Goal: Transaction & Acquisition: Obtain resource

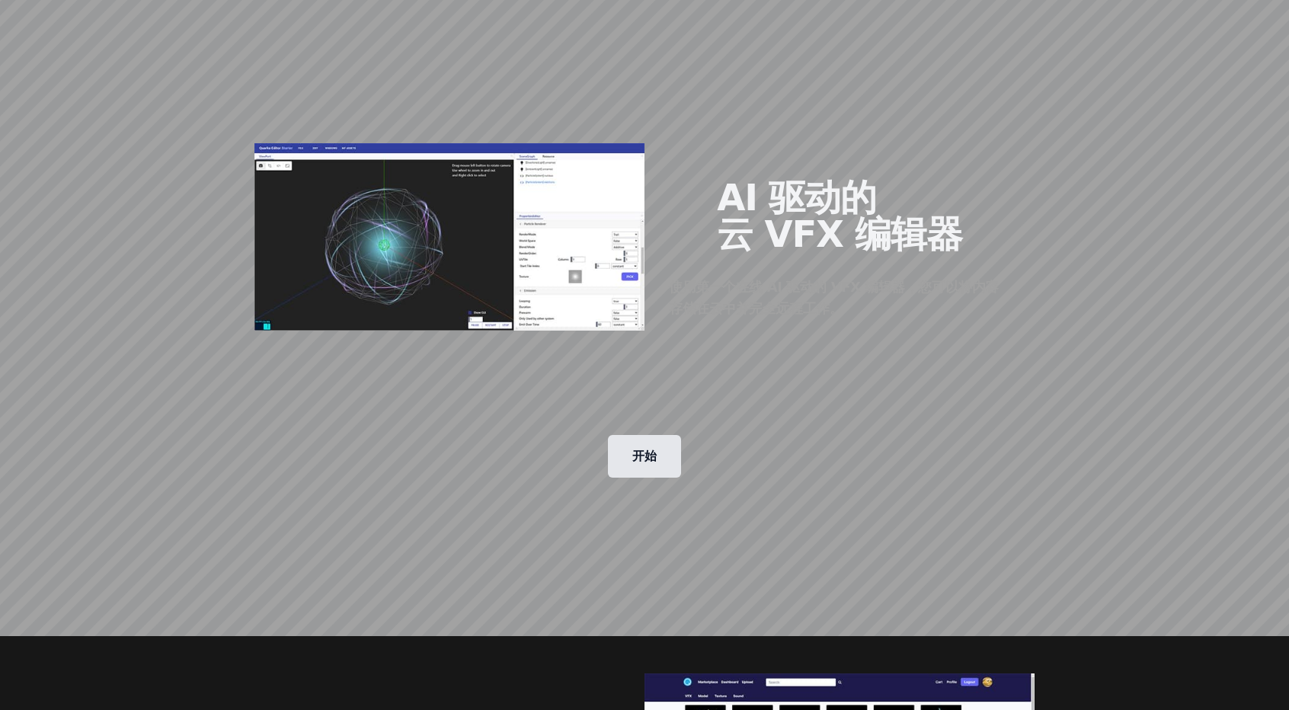
scroll to position [1447, 0]
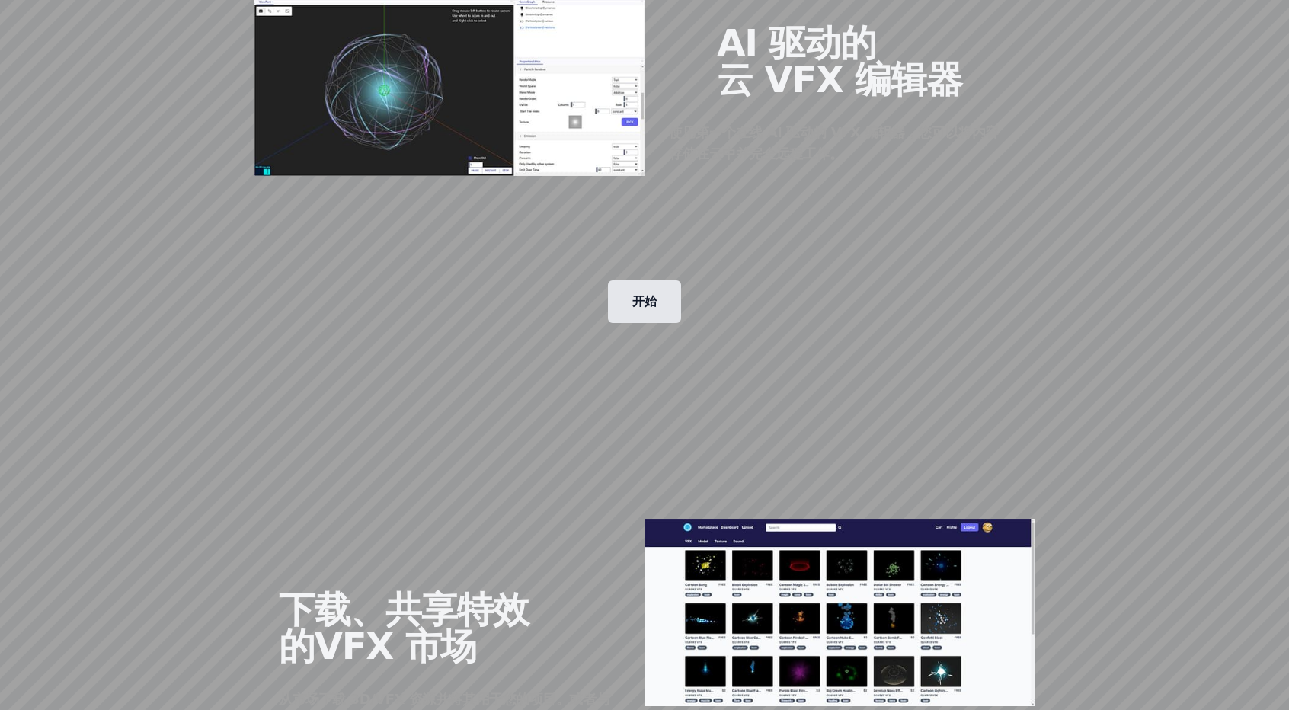
click at [647, 302] on font "开始" at bounding box center [644, 301] width 24 height 14
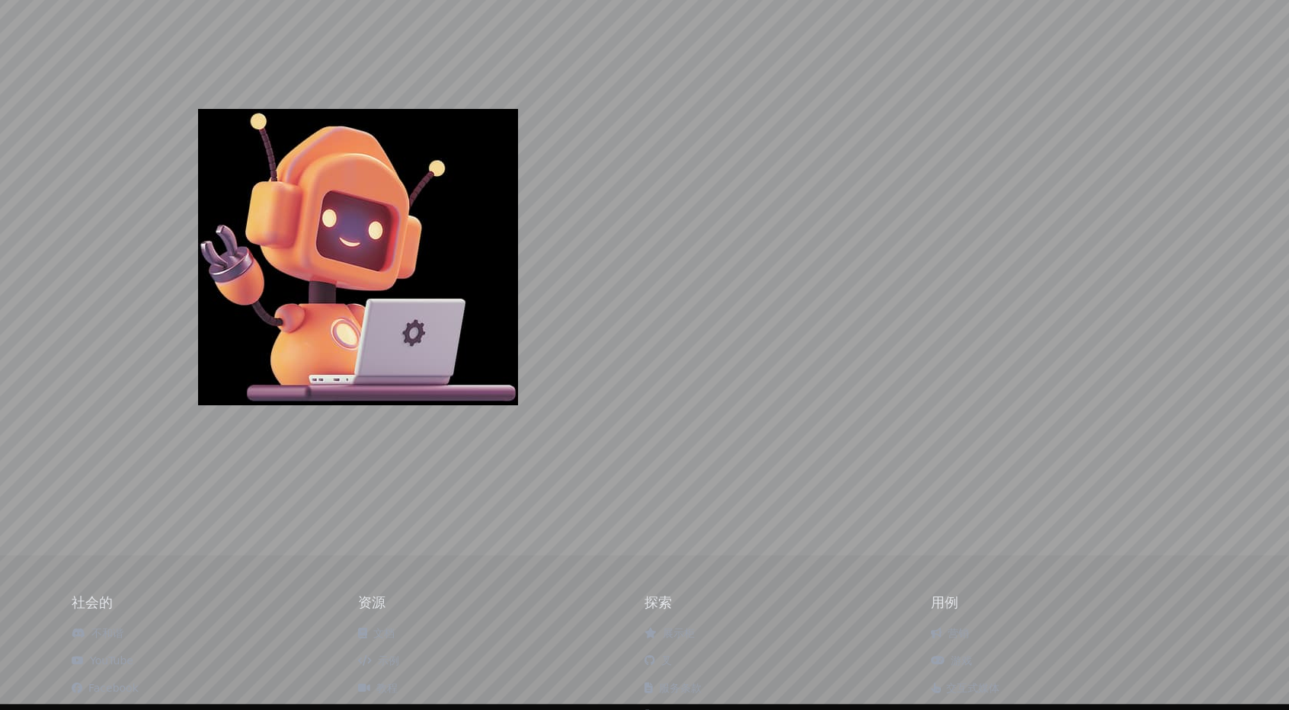
scroll to position [4370, 0]
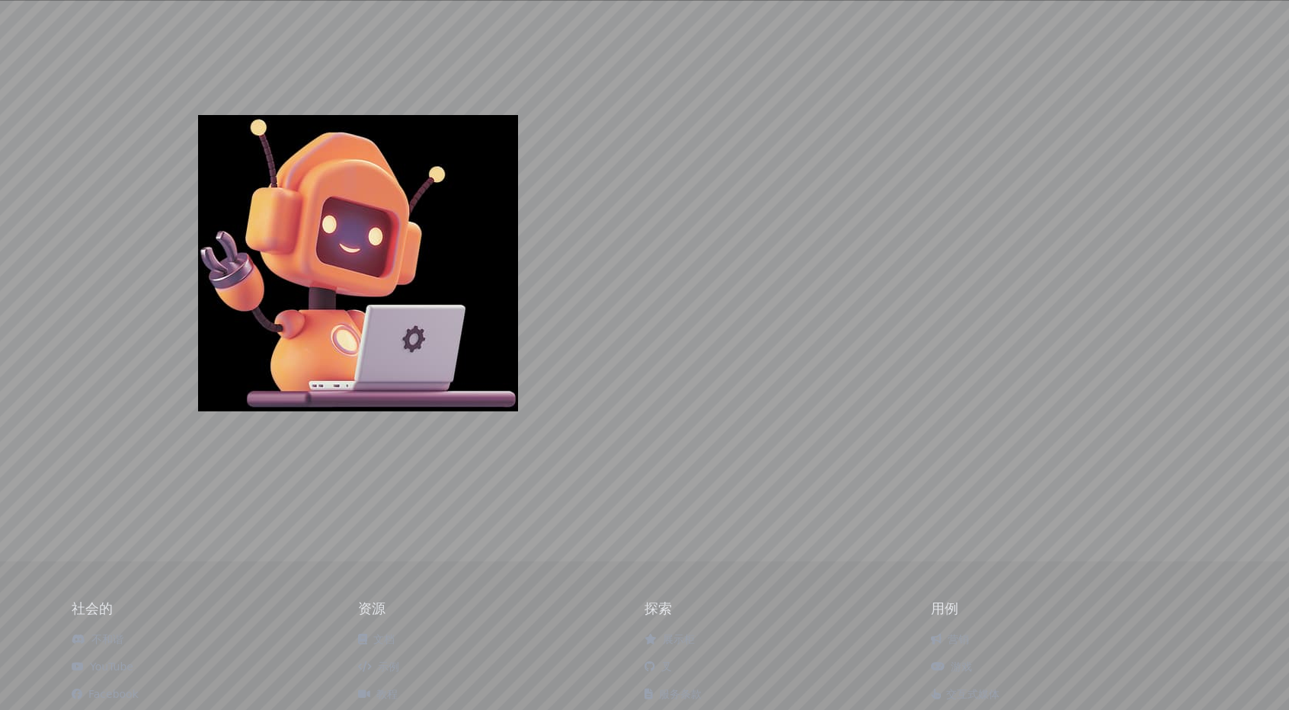
click at [1194, 251] on div at bounding box center [930, 262] width 573 height 305
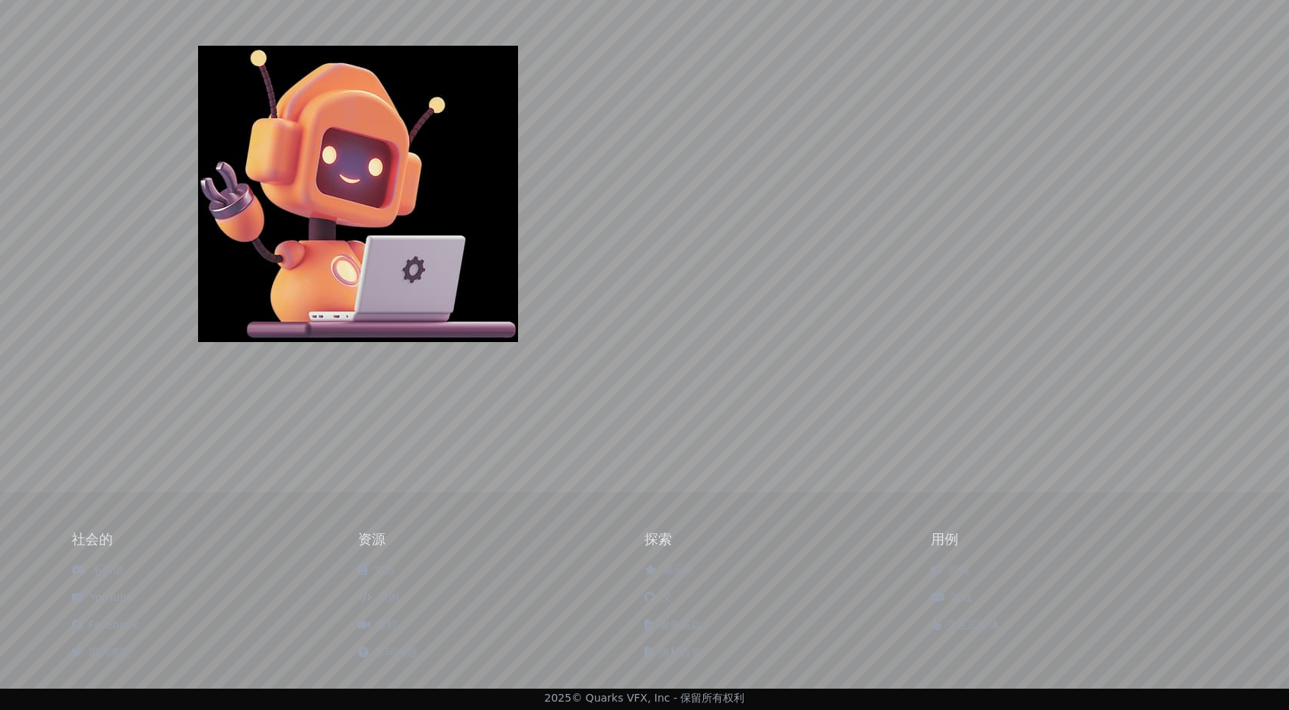
scroll to position [4447, 0]
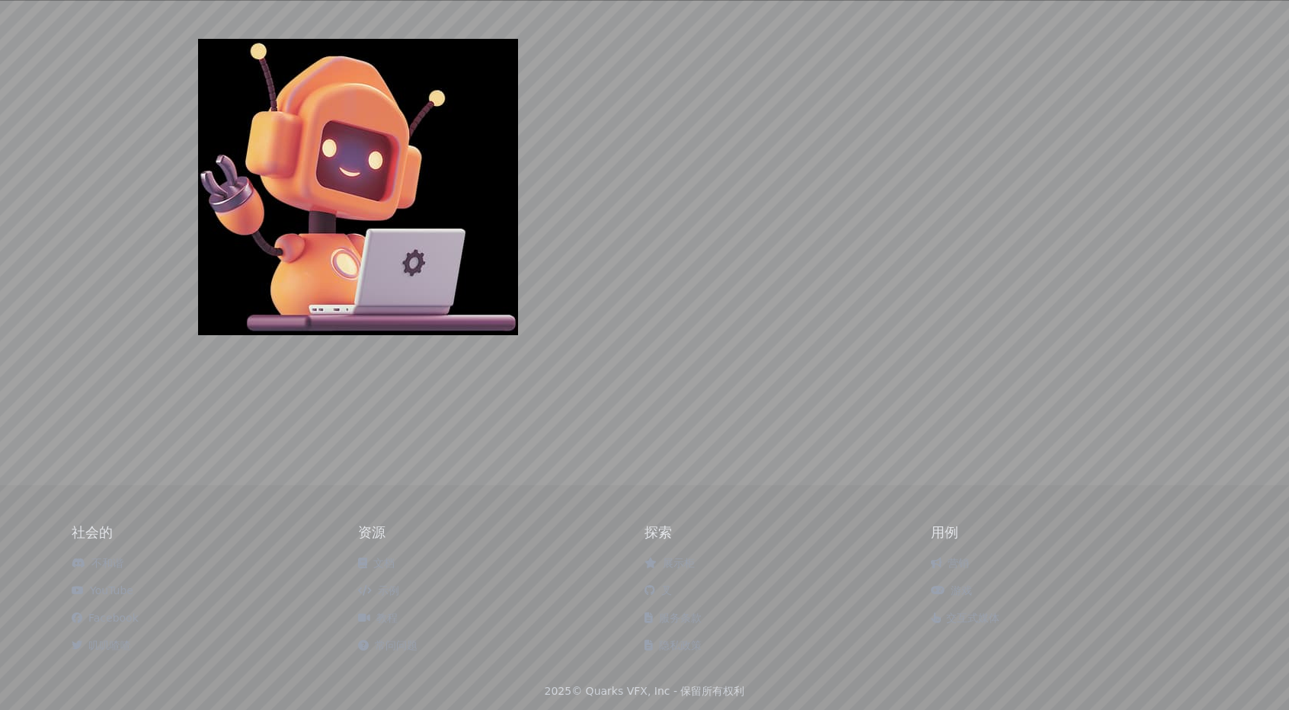
click at [381, 592] on font "示例" at bounding box center [388, 590] width 21 height 12
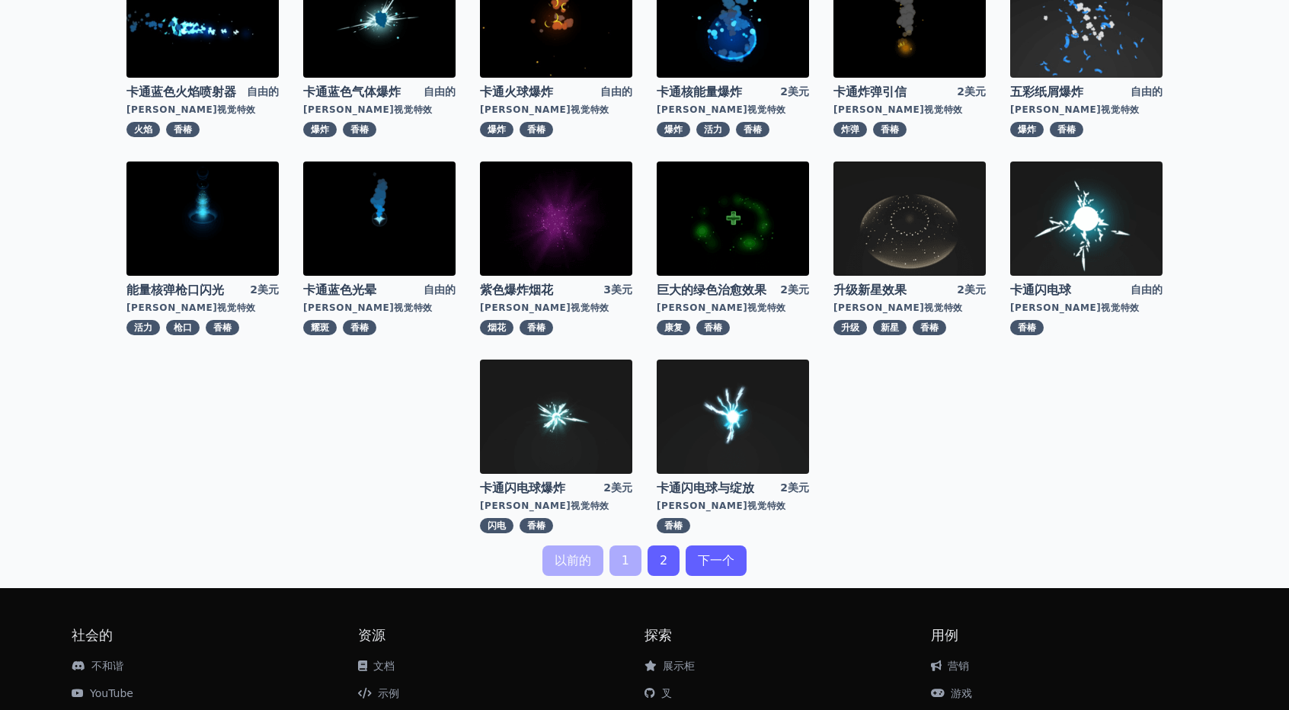
scroll to position [381, 0]
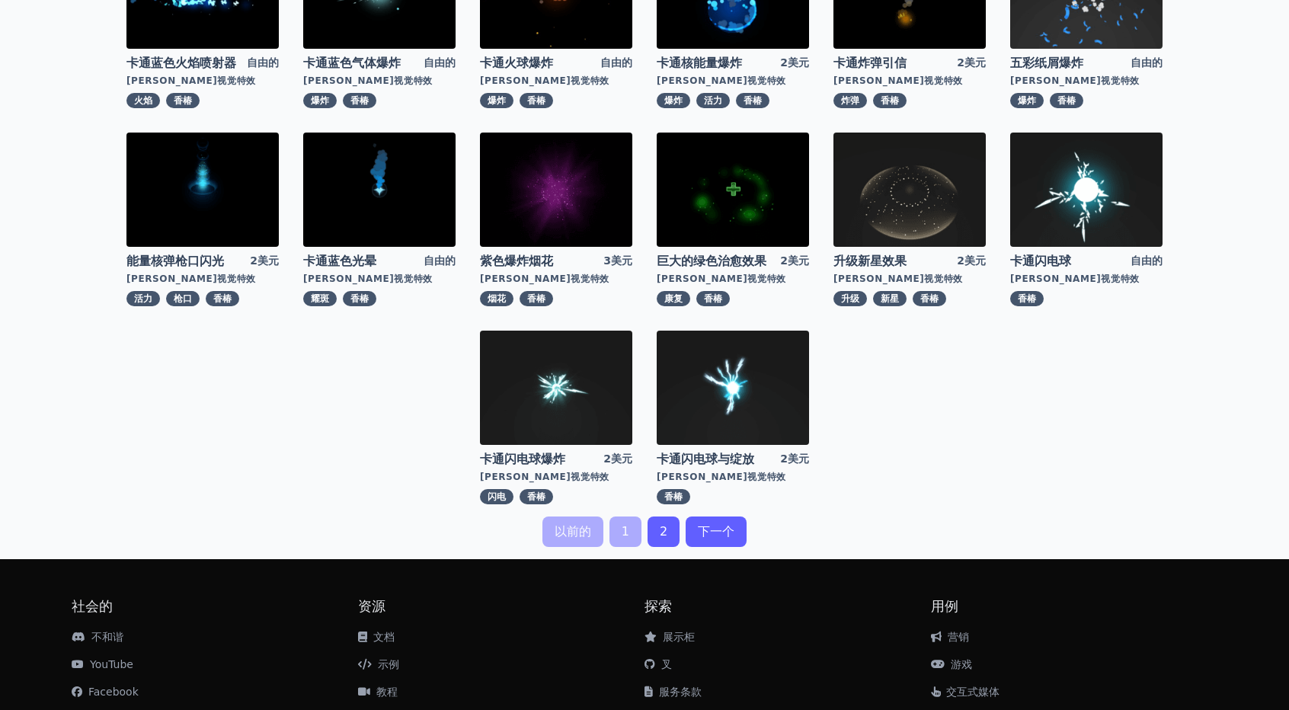
click at [713, 527] on font "下一个" at bounding box center [716, 531] width 37 height 14
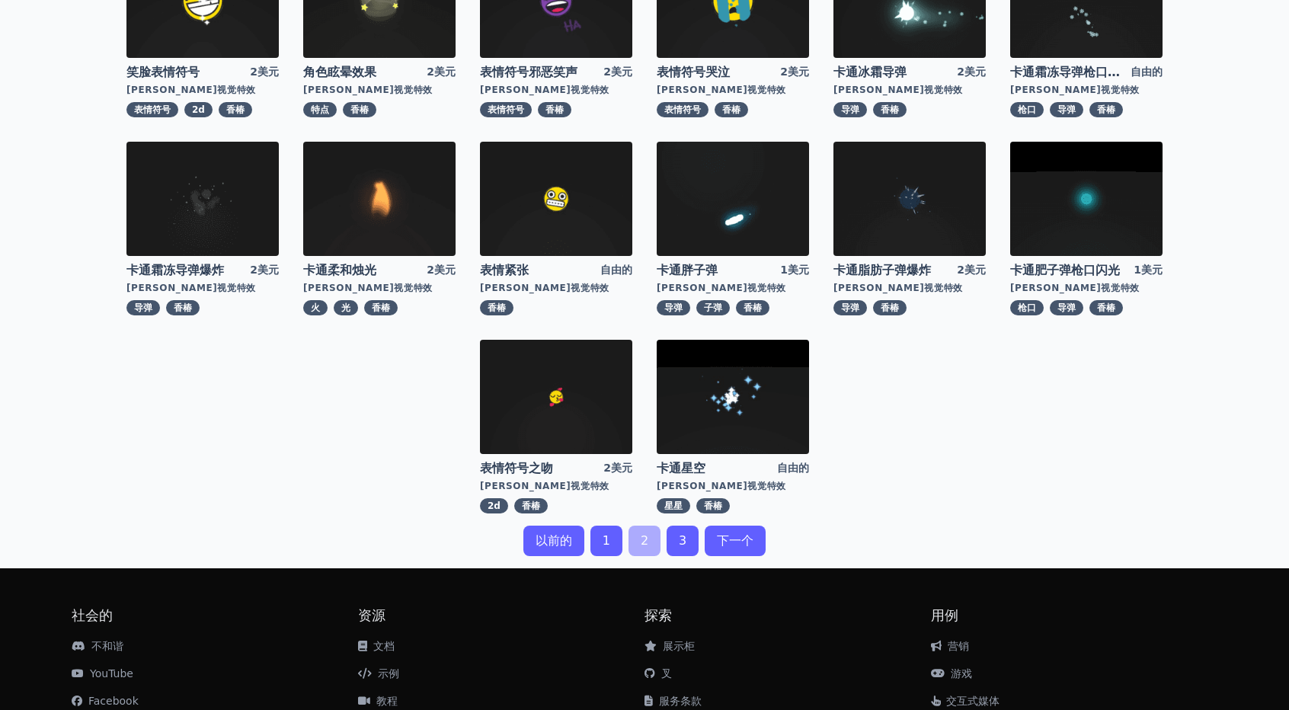
scroll to position [381, 0]
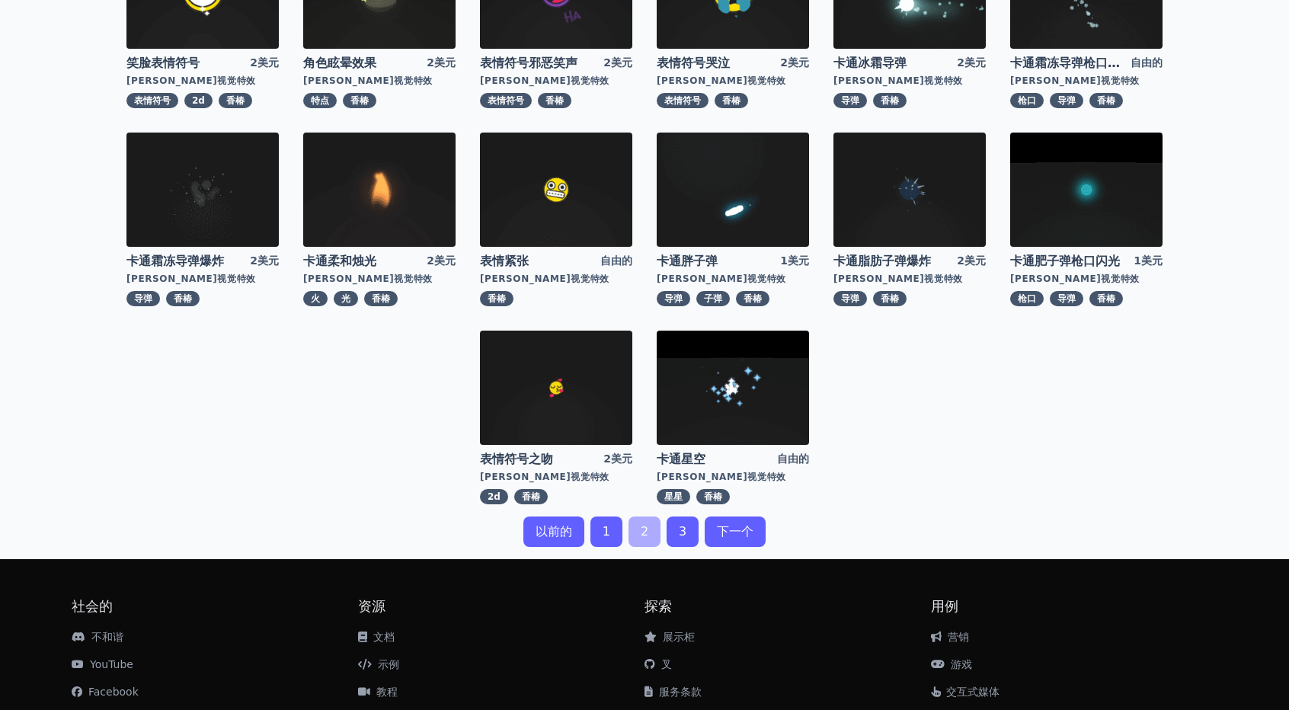
click at [735, 529] on font "下一个" at bounding box center [735, 531] width 37 height 14
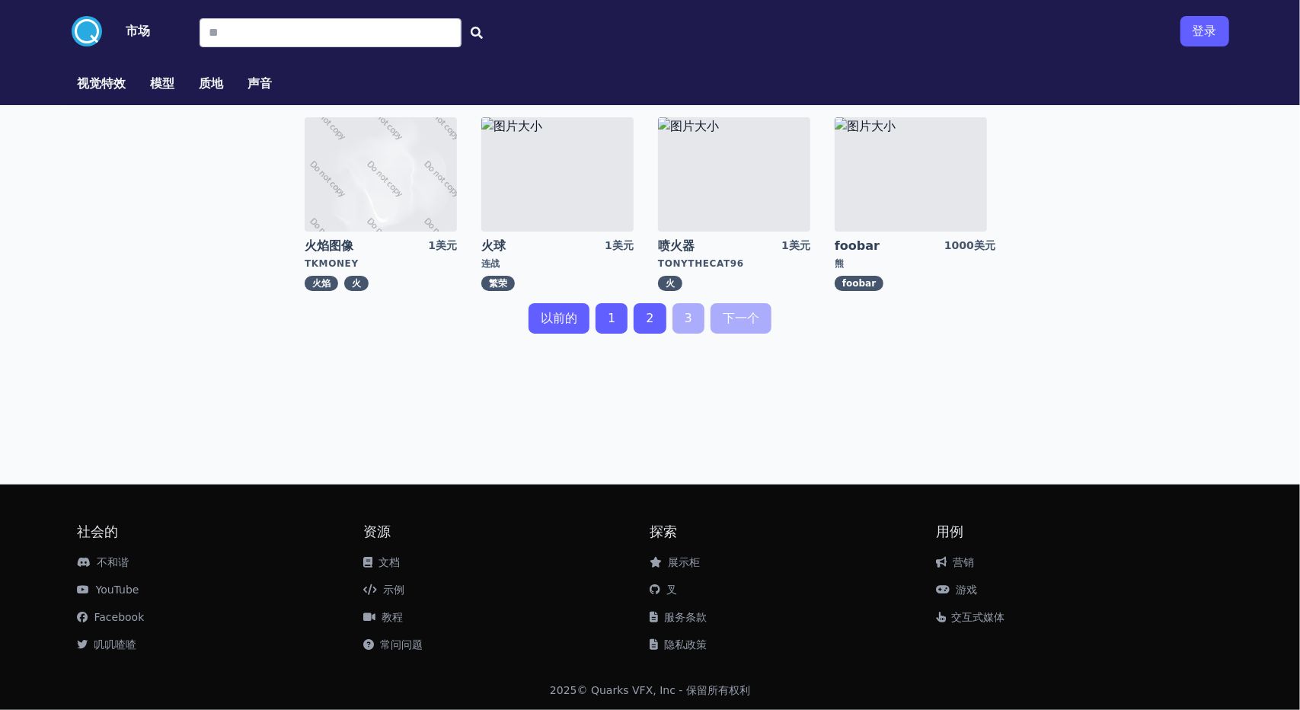
click at [648, 318] on font "2" at bounding box center [650, 318] width 8 height 14
